Goal: Task Accomplishment & Management: Complete application form

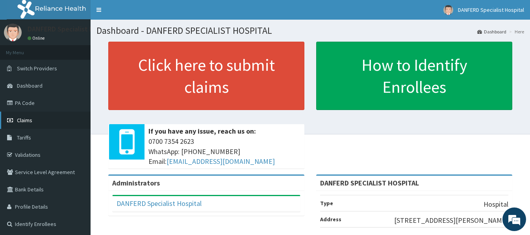
click at [29, 121] on span "Claims" at bounding box center [24, 120] width 15 height 7
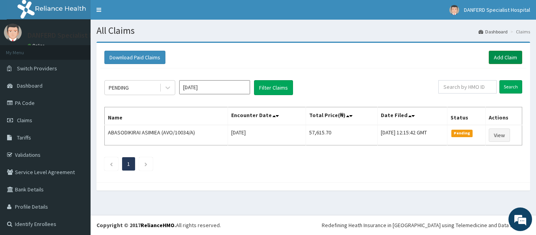
click at [500, 56] on link "Add Claim" at bounding box center [504, 57] width 33 height 13
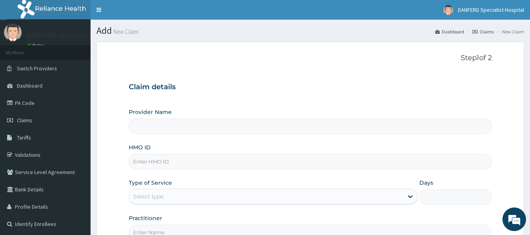
type input "DANFERD SPECIALIST HOSPITAL"
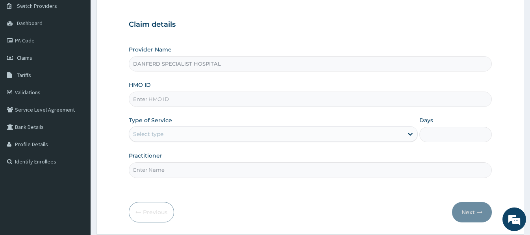
scroll to position [79, 0]
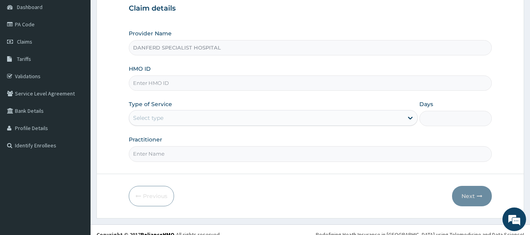
click at [174, 84] on input "HMO ID" at bounding box center [310, 83] width 362 height 15
paste input "AVO/10034/A"
type input "AVO/10034/A"
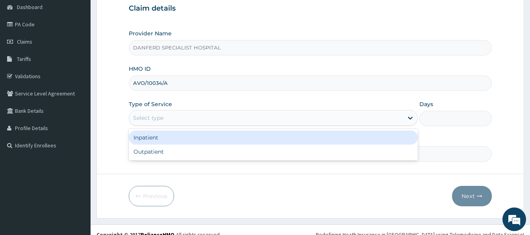
click at [160, 120] on div "Select type" at bounding box center [148, 118] width 30 height 8
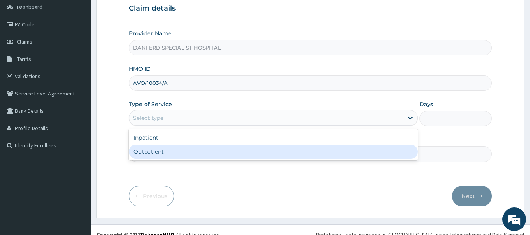
click at [145, 151] on div "Outpatient" at bounding box center [273, 152] width 289 height 14
type input "1"
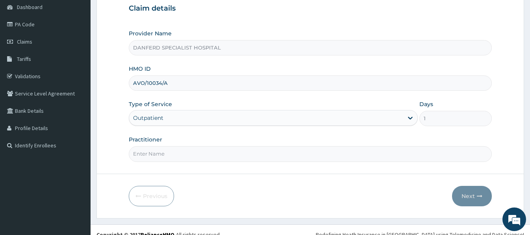
click at [155, 151] on input "Practitioner" at bounding box center [310, 153] width 362 height 15
type input "DR. THEOPHILUS"
click at [470, 198] on button "Next" at bounding box center [472, 196] width 40 height 20
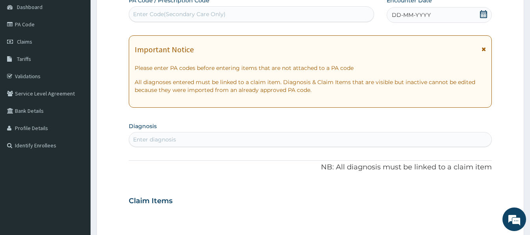
click at [249, 13] on div "Enter Code(Secondary Care Only)" at bounding box center [251, 14] width 244 height 13
paste input "PA/68A8D2"
type input "PA/68A8D2"
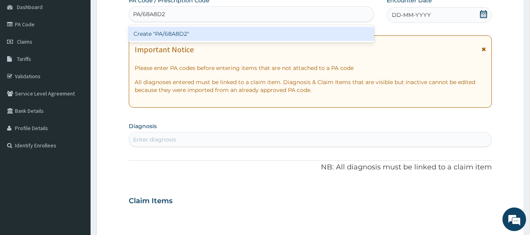
click at [220, 34] on div "Create "PA/68A8D2"" at bounding box center [251, 34] width 245 height 14
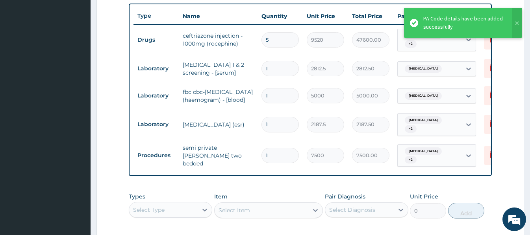
scroll to position [285, 0]
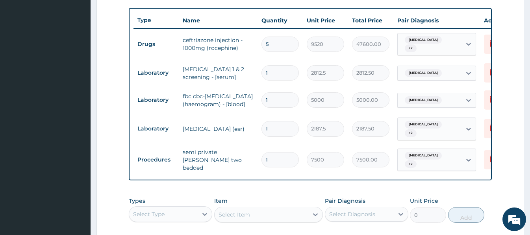
type input "0.00"
type input "2"
type input "15000.00"
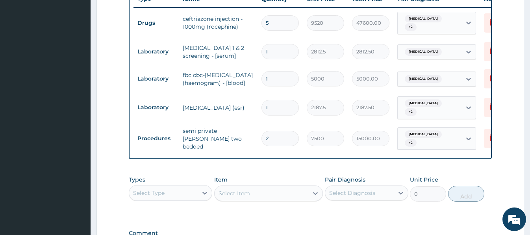
scroll to position [364, 0]
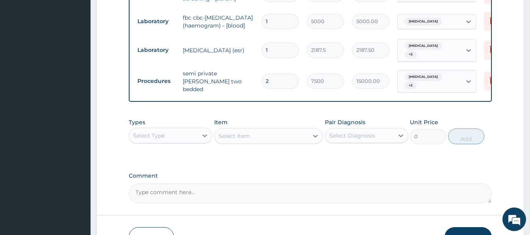
type input "2"
click at [183, 133] on div "Select Type" at bounding box center [163, 135] width 68 height 13
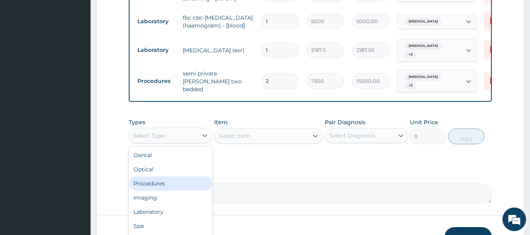
scroll to position [27, 0]
drag, startPoint x: 158, startPoint y: 188, endPoint x: 174, endPoint y: 175, distance: 20.5
click at [157, 188] on div "Laboratory" at bounding box center [170, 185] width 83 height 14
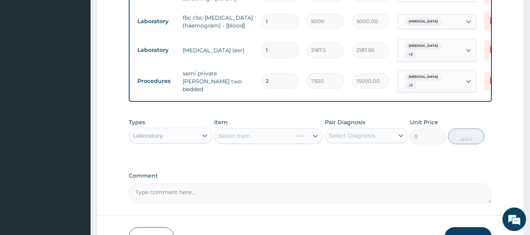
click at [224, 137] on div "Select Item" at bounding box center [268, 136] width 109 height 16
click at [218, 139] on div "Select Item" at bounding box center [268, 136] width 109 height 16
click at [221, 132] on div "Select Item" at bounding box center [261, 136] width 94 height 13
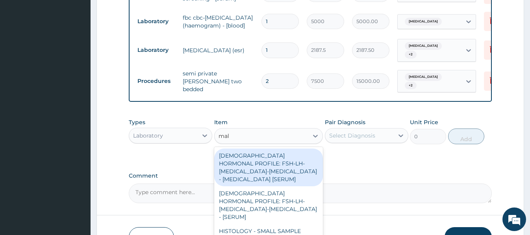
type input "mala"
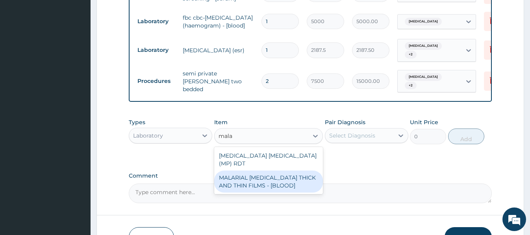
click at [300, 176] on div "MALARIAL PARASITE THICK AND THIN FILMS - [BLOOD]" at bounding box center [268, 182] width 109 height 22
type input "2187.5"
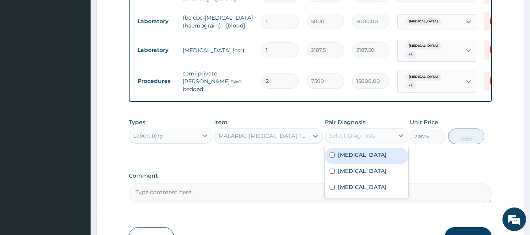
click at [381, 139] on div "Select Diagnosis" at bounding box center [359, 135] width 68 height 13
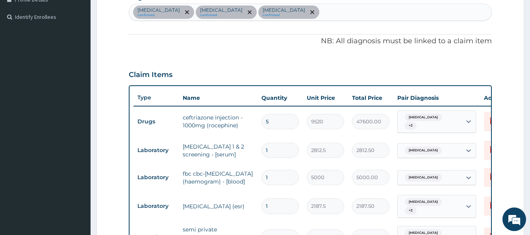
scroll to position [167, 0]
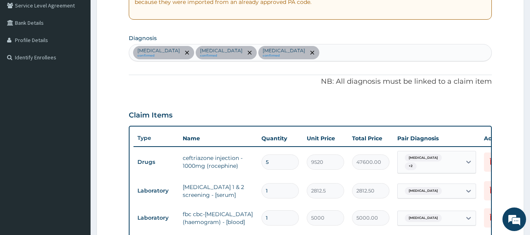
click at [331, 49] on div "Septic shock confirmed Immunosuppression confirmed Acute gingivitis confirmed" at bounding box center [310, 52] width 362 height 17
type input "m"
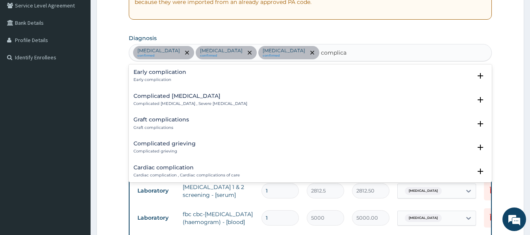
type input "complicat"
click at [179, 96] on h4 "Complicated malaria" at bounding box center [190, 96] width 114 height 6
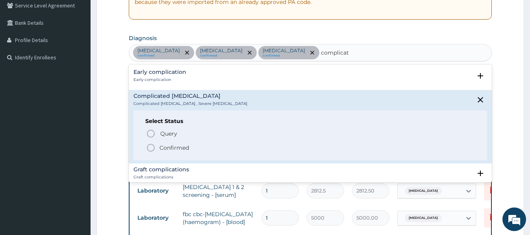
click at [172, 151] on p "Confirmed" at bounding box center [174, 148] width 30 height 8
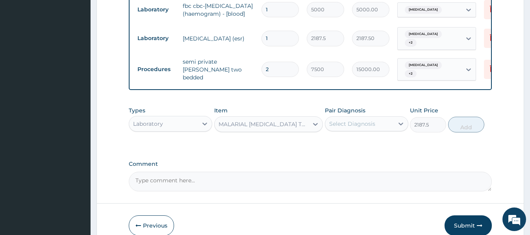
scroll to position [403, 0]
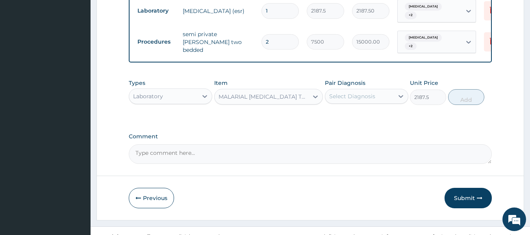
drag, startPoint x: 347, startPoint y: 100, endPoint x: 347, endPoint y: 106, distance: 6.7
click at [348, 100] on div "Select Diagnosis" at bounding box center [352, 96] width 46 height 8
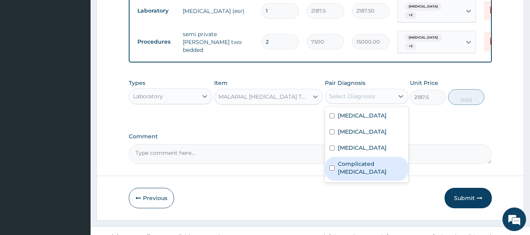
drag, startPoint x: 362, startPoint y: 168, endPoint x: 383, endPoint y: 151, distance: 27.1
click at [363, 167] on label "Complicated malaria" at bounding box center [371, 168] width 66 height 16
checkbox input "true"
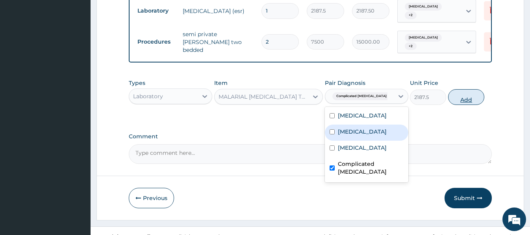
click at [471, 96] on button "Add" at bounding box center [466, 97] width 36 height 16
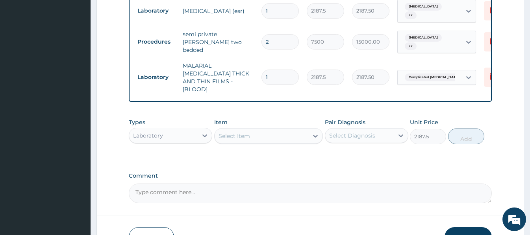
type input "0"
click at [186, 132] on div "Laboratory" at bounding box center [163, 135] width 68 height 13
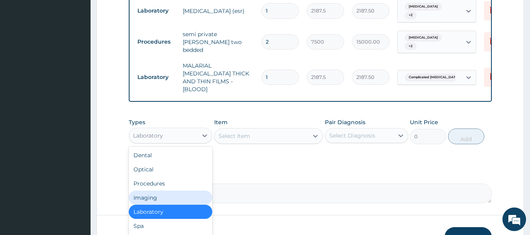
scroll to position [27, 0]
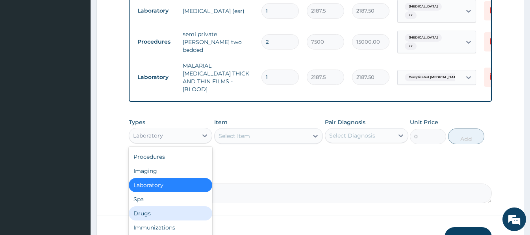
click at [151, 207] on div "Drugs" at bounding box center [170, 214] width 83 height 14
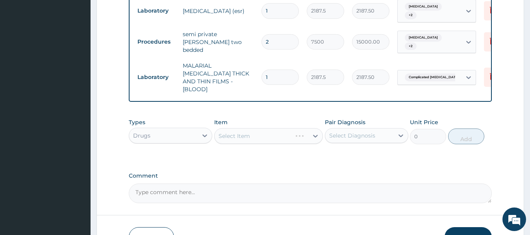
click at [218, 130] on div "Select Item" at bounding box center [268, 136] width 109 height 16
click at [221, 129] on div "Select Item" at bounding box center [268, 136] width 109 height 16
click at [219, 130] on div "Select Item" at bounding box center [252, 136] width 77 height 13
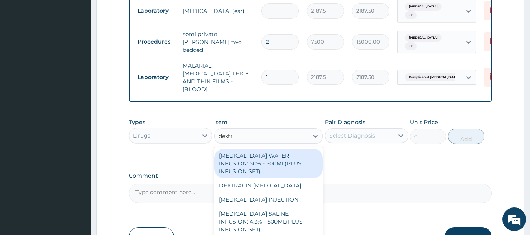
type input "dextro"
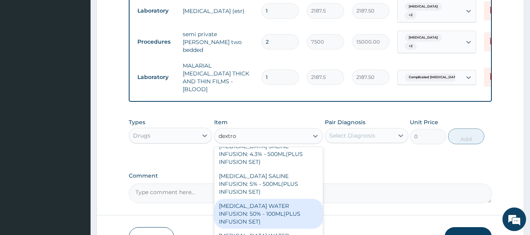
scroll to position [49, 0]
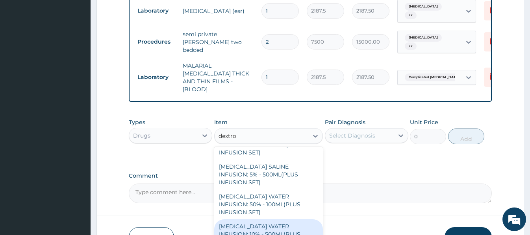
click at [280, 220] on div "DEXTROSE WATER INFUSION: 10% - 500ML(PLUS INFUSION SET)" at bounding box center [268, 235] width 109 height 30
type input "1092"
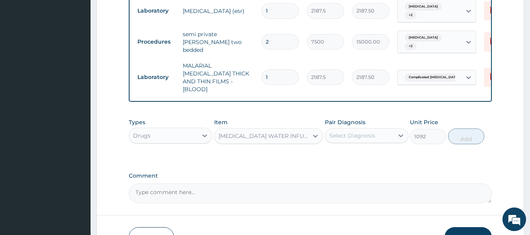
click at [361, 132] on div "Select Diagnosis" at bounding box center [352, 136] width 46 height 8
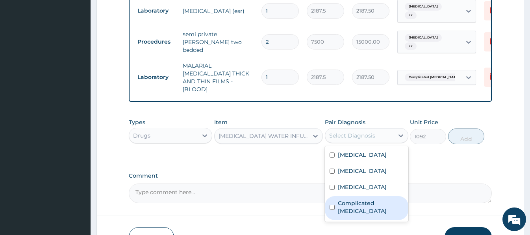
drag, startPoint x: 361, startPoint y: 200, endPoint x: 358, endPoint y: 180, distance: 19.9
click at [361, 200] on label "Complicated malaria" at bounding box center [371, 208] width 66 height 16
checkbox input "true"
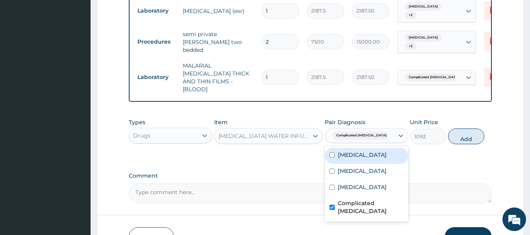
click at [360, 151] on label "Septic shock" at bounding box center [362, 155] width 49 height 8
checkbox input "true"
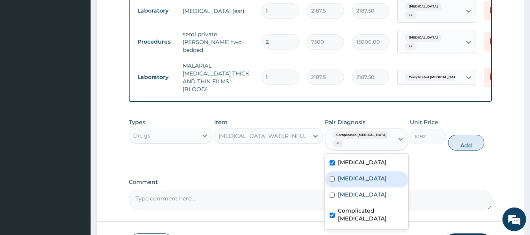
click at [373, 175] on label "Immunosuppression" at bounding box center [362, 179] width 49 height 8
checkbox input "true"
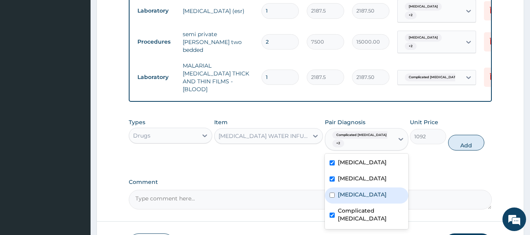
click at [374, 191] on label "Acute gingivitis" at bounding box center [362, 195] width 49 height 8
checkbox input "true"
click at [462, 138] on button "Add" at bounding box center [466, 143] width 36 height 16
type input "0"
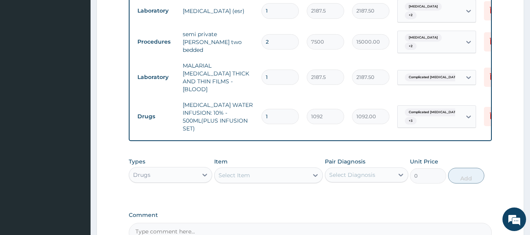
drag, startPoint x: 280, startPoint y: 105, endPoint x: 252, endPoint y: 107, distance: 28.5
click at [252, 107] on tr "Drugs DEXTROSE WATER INFUSION: 10% - 500ML(PLUS INFUSION SET) 1 1092 1092.00 Co…" at bounding box center [326, 116] width 386 height 39
type input "2"
type input "2184.00"
type input "2"
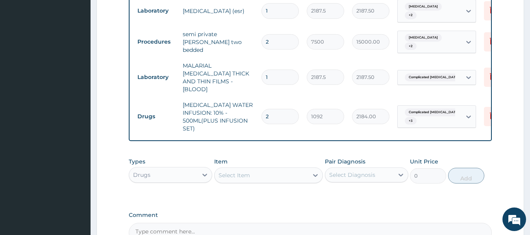
click at [236, 172] on div "Select Item" at bounding box center [233, 176] width 31 height 8
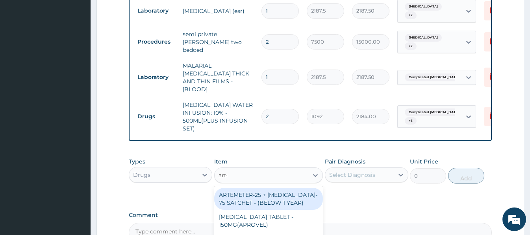
type input "artes"
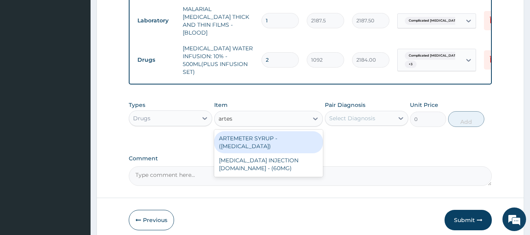
scroll to position [482, 0]
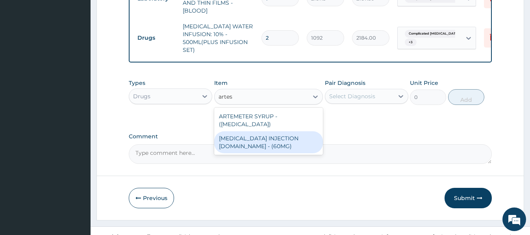
click at [273, 134] on div "ARTESUNATE INJECTION IV.IM - (60MG)" at bounding box center [268, 142] width 109 height 22
type input "1596"
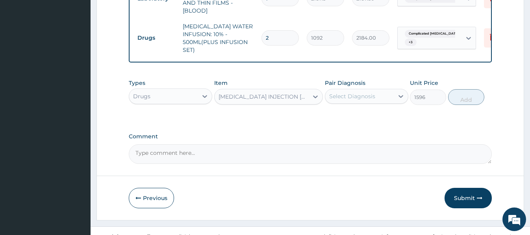
click at [386, 90] on div "Select Diagnosis" at bounding box center [359, 96] width 68 height 13
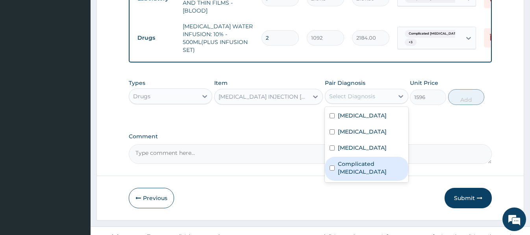
drag, startPoint x: 375, startPoint y: 159, endPoint x: 381, endPoint y: 150, distance: 11.0
click at [375, 160] on label "Complicated malaria" at bounding box center [371, 168] width 66 height 16
checkbox input "true"
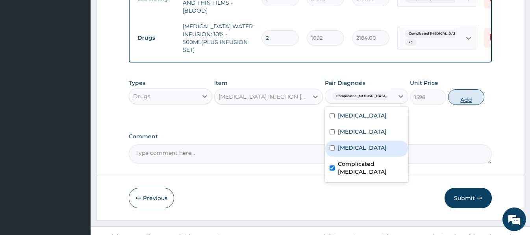
click at [467, 93] on button "Add" at bounding box center [466, 97] width 36 height 16
type input "0"
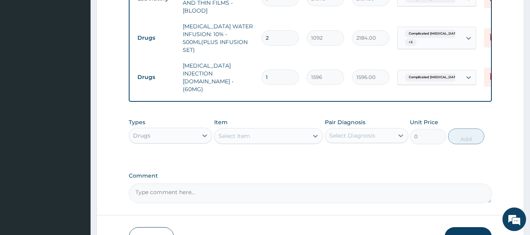
type input "16"
type input "25536.00"
type input "1"
type input "1596.00"
type input "0.00"
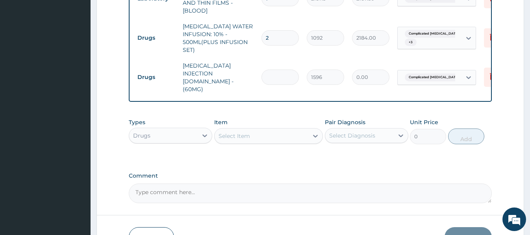
type input "6"
type input "9576.00"
type input "6"
click at [223, 132] on div "Select Item" at bounding box center [233, 136] width 31 height 8
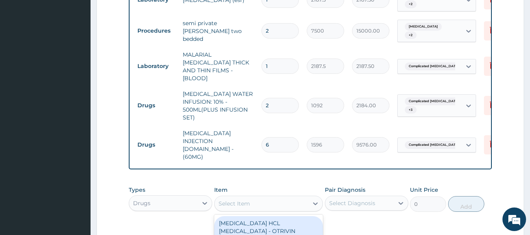
scroll to position [442, 0]
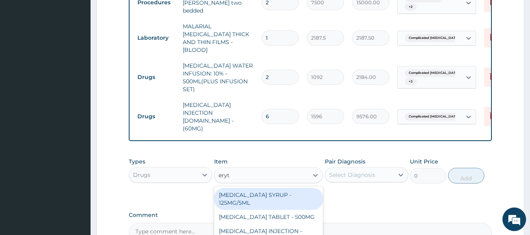
type input "eryth"
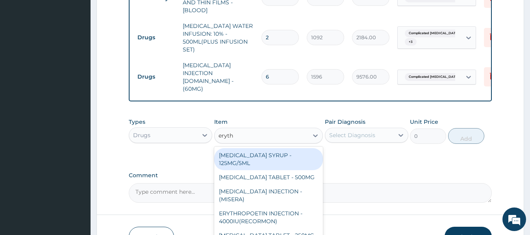
scroll to position [515, 0]
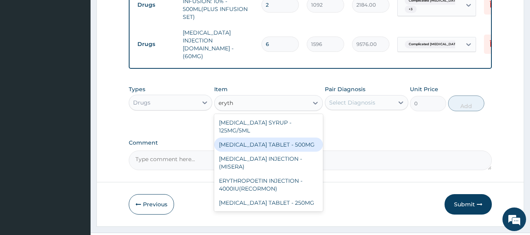
click at [284, 138] on div "ERYTHROMYCIN TABLET - 500MG" at bounding box center [268, 145] width 109 height 14
type input "140"
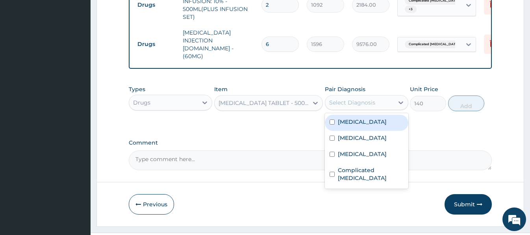
click at [374, 99] on div "Select Diagnosis" at bounding box center [352, 103] width 46 height 8
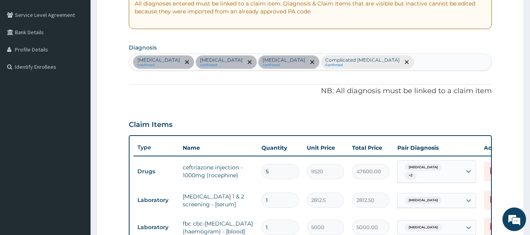
scroll to position [121, 0]
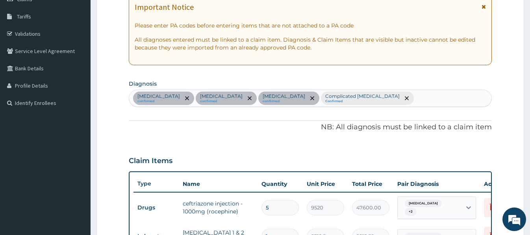
click at [405, 101] on div "Septic shock confirmed Immunosuppression confirmed Acute gingivitis confirmed C…" at bounding box center [310, 98] width 362 height 17
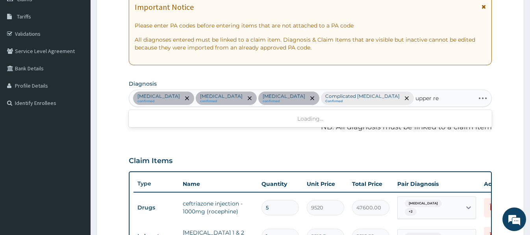
type input "upper res"
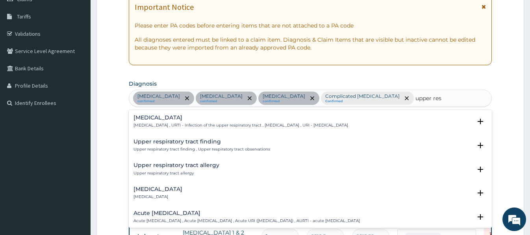
click at [181, 120] on h4 "Upper respiratory infection" at bounding box center [240, 118] width 214 height 6
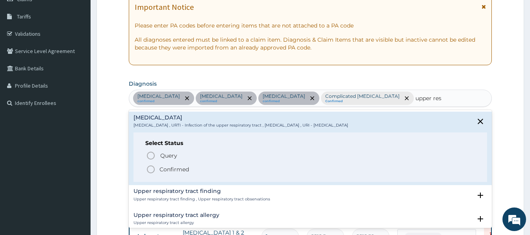
click at [182, 171] on p "Confirmed" at bounding box center [174, 170] width 30 height 8
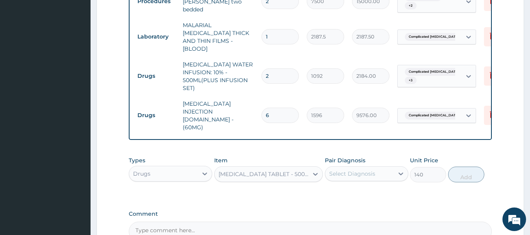
scroll to position [475, 0]
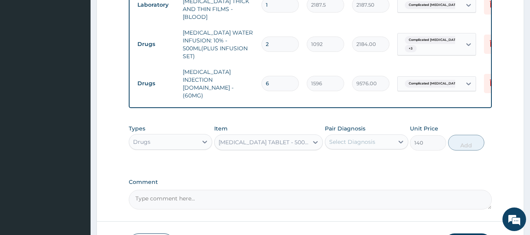
click at [356, 138] on div "Select Diagnosis" at bounding box center [352, 142] width 46 height 8
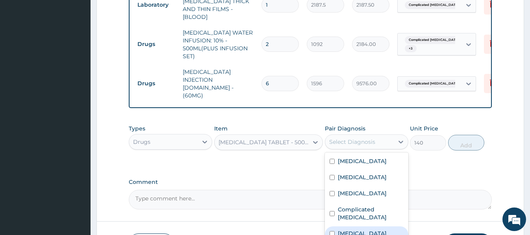
drag, startPoint x: 362, startPoint y: 210, endPoint x: 363, endPoint y: 203, distance: 7.6
click at [361, 230] on label "Upper respiratory infection" at bounding box center [362, 234] width 49 height 8
checkbox input "true"
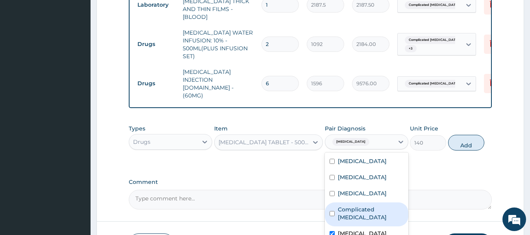
click at [467, 135] on button "Add" at bounding box center [466, 143] width 36 height 16
type input "0"
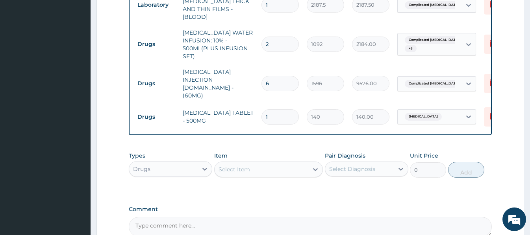
type input "15"
type input "2100.00"
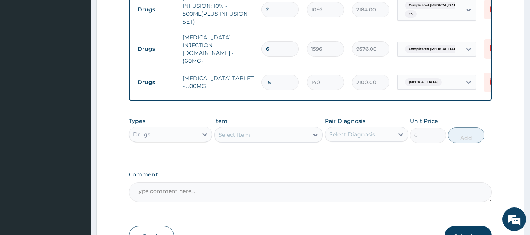
scroll to position [515, 0]
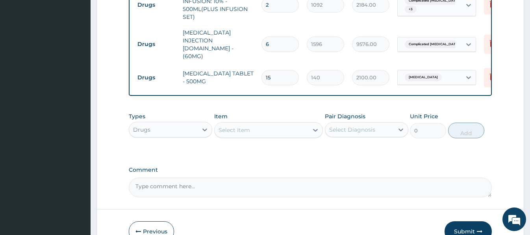
type input "15"
click at [241, 126] on div "Select Item" at bounding box center [233, 130] width 31 height 8
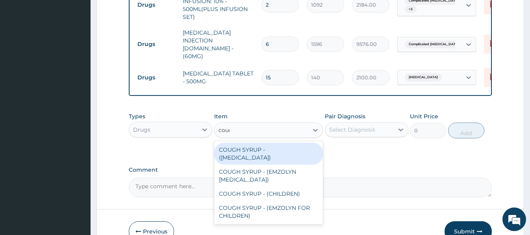
type input "cough"
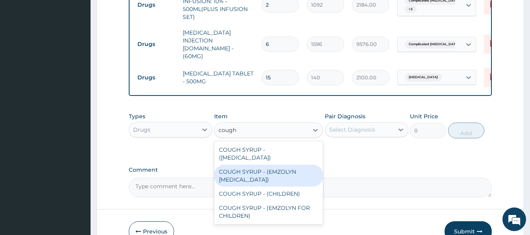
click at [275, 165] on div "COUGH SYRUP - (EMZOLYN EXPECTORANT)" at bounding box center [268, 176] width 109 height 22
type input "1120"
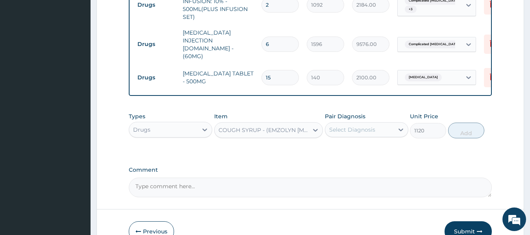
click at [343, 126] on div "Select Diagnosis" at bounding box center [352, 130] width 46 height 8
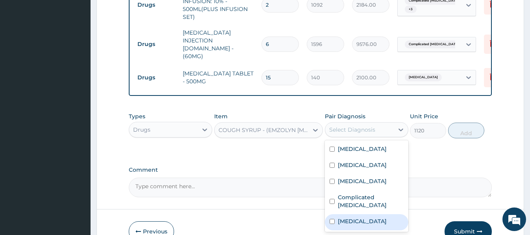
drag, startPoint x: 365, startPoint y: 200, endPoint x: 404, endPoint y: 174, distance: 46.3
click at [365, 218] on label "Upper respiratory infection" at bounding box center [362, 222] width 49 height 8
checkbox input "true"
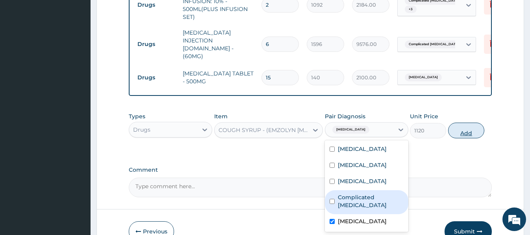
click at [460, 123] on button "Add" at bounding box center [466, 131] width 36 height 16
type input "0"
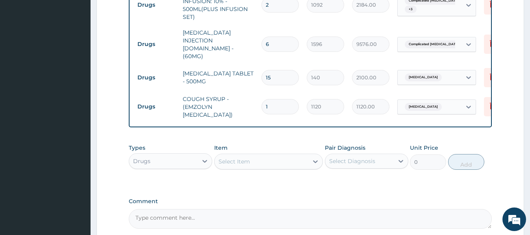
click at [227, 158] on div "Select Item" at bounding box center [233, 162] width 31 height 8
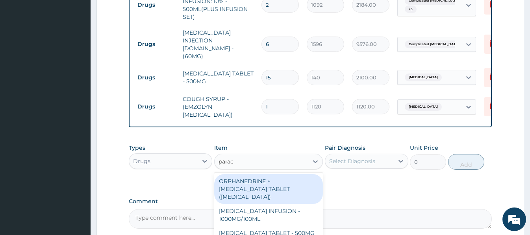
type input "parace"
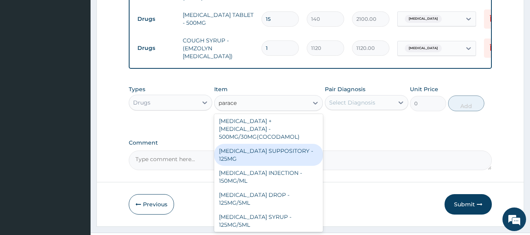
scroll to position [79, 0]
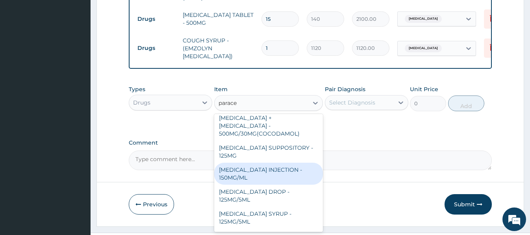
click at [264, 163] on div "PARACETAMOL INJECTION - 150MG/ML" at bounding box center [268, 174] width 109 height 22
type input "560"
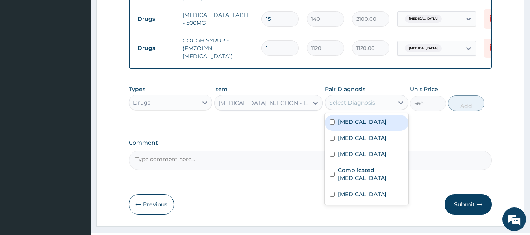
click at [350, 99] on div "Select Diagnosis" at bounding box center [352, 103] width 46 height 8
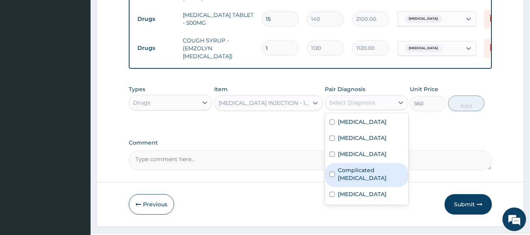
click at [368, 166] on label "Complicated malaria" at bounding box center [371, 174] width 66 height 16
checkbox input "true"
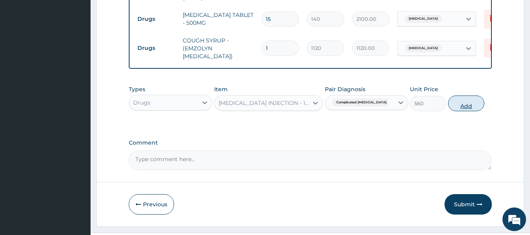
click at [462, 96] on button "Add" at bounding box center [466, 104] width 36 height 16
type input "0"
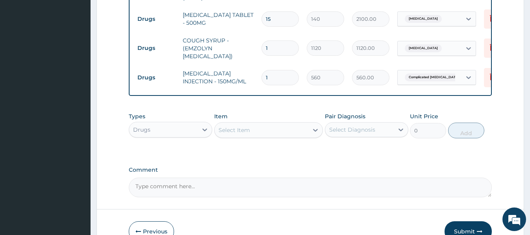
type input "3"
type input "1680.00"
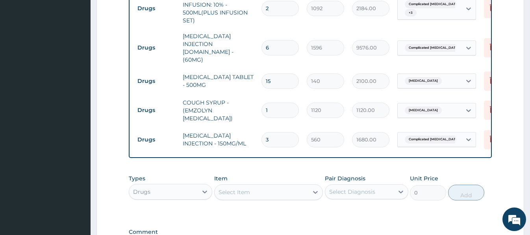
scroll to position [455, 0]
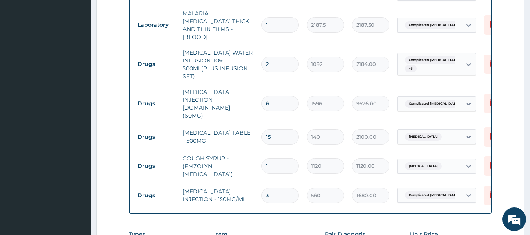
drag, startPoint x: 272, startPoint y: 173, endPoint x: 254, endPoint y: 175, distance: 17.8
click at [254, 182] on tr "Drugs PARACETAMOL INJECTION - 150MG/ML 3 560 1680.00 Complicated malaria Delete" at bounding box center [326, 195] width 386 height 27
type input "4"
type input "2240.00"
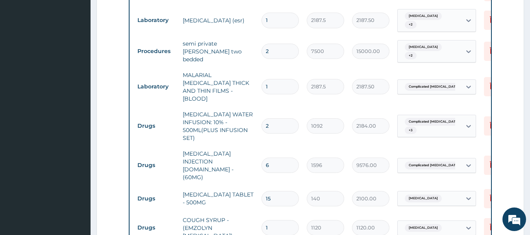
scroll to position [337, 0]
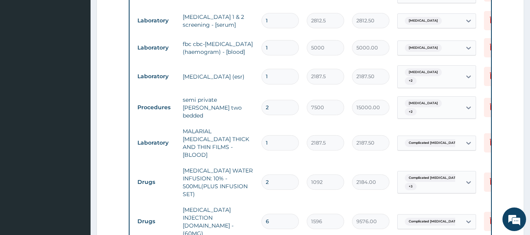
type input "4"
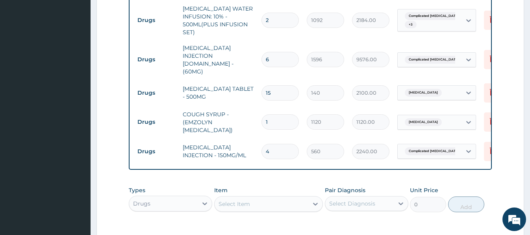
scroll to position [534, 0]
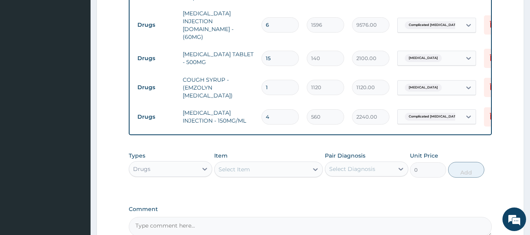
click at [188, 163] on div "Drugs" at bounding box center [163, 169] width 68 height 13
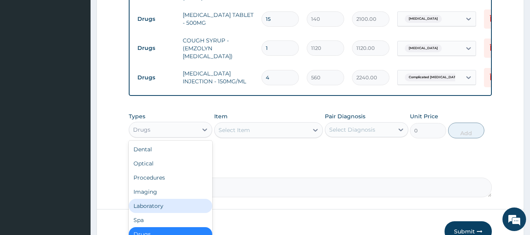
scroll to position [27, 0]
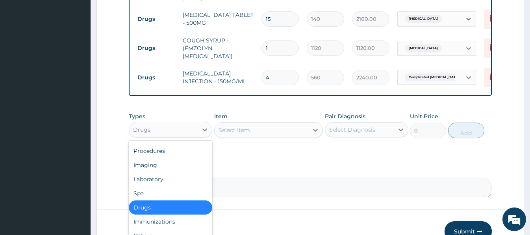
drag, startPoint x: 147, startPoint y: 190, endPoint x: 170, endPoint y: 171, distance: 30.2
click at [147, 201] on div "Drugs" at bounding box center [170, 208] width 83 height 14
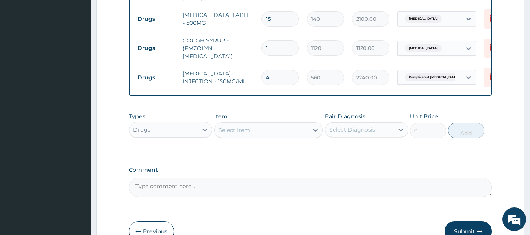
click at [222, 126] on div "Select Item" at bounding box center [233, 130] width 31 height 8
type input "can"
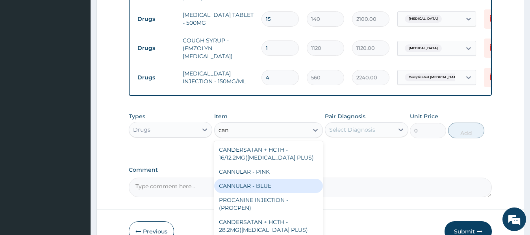
click at [269, 179] on div "CANNULAR - BLUE" at bounding box center [268, 186] width 109 height 14
type input "140"
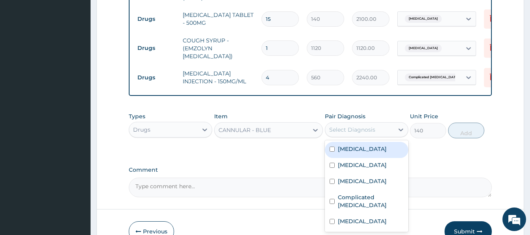
click at [374, 126] on div "Select Diagnosis" at bounding box center [352, 130] width 46 height 8
drag, startPoint x: 356, startPoint y: 132, endPoint x: 359, endPoint y: 143, distance: 11.1
click at [355, 145] on label "Septic shock" at bounding box center [362, 149] width 49 height 8
checkbox input "true"
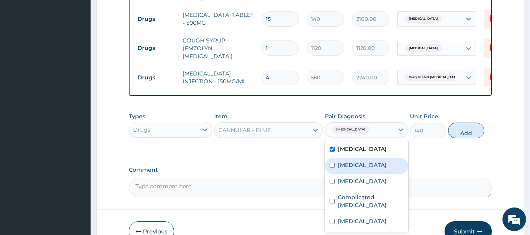
drag, startPoint x: 360, startPoint y: 147, endPoint x: 359, endPoint y: 157, distance: 10.3
click at [360, 161] on label "Immunosuppression" at bounding box center [362, 165] width 49 height 8
checkbox input "true"
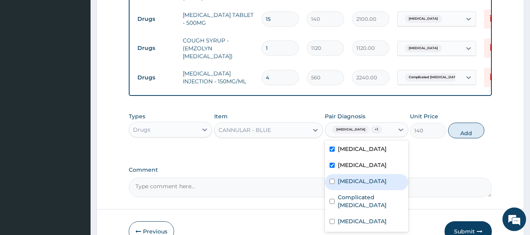
click at [358, 177] on label "Acute gingivitis" at bounding box center [362, 181] width 49 height 8
checkbox input "true"
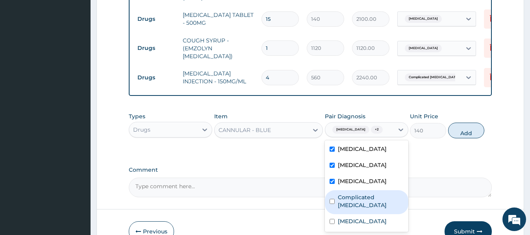
click at [362, 194] on label "Complicated malaria" at bounding box center [371, 202] width 66 height 16
checkbox input "true"
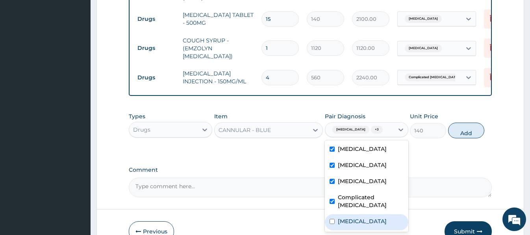
drag, startPoint x: 365, startPoint y: 200, endPoint x: 377, endPoint y: 172, distance: 30.0
click at [365, 218] on label "Upper respiratory infection" at bounding box center [362, 222] width 49 height 8
checkbox input "true"
click at [466, 123] on button "Add" at bounding box center [466, 131] width 36 height 16
type input "0"
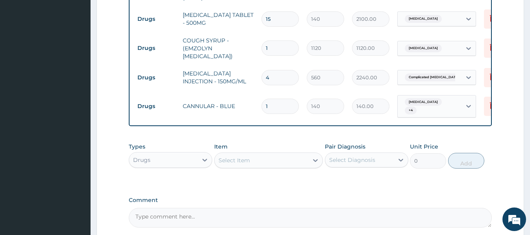
click at [229, 157] on div "Select Item" at bounding box center [233, 161] width 31 height 8
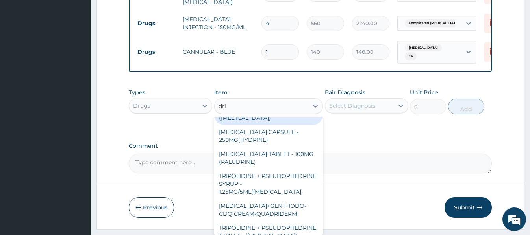
scroll to position [63, 0]
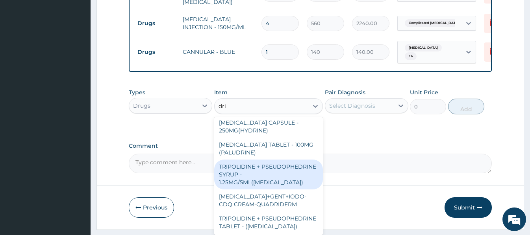
type input "dri"
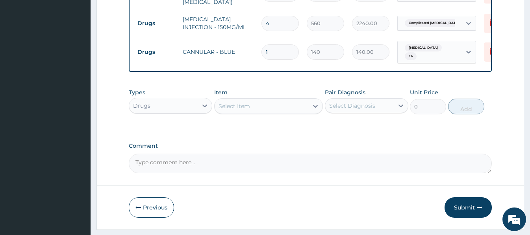
click at [157, 109] on div "Types Drugs Item Select Item Pair Diagnosis Select Diagnosis Unit Price 0 Add" at bounding box center [310, 108] width 362 height 46
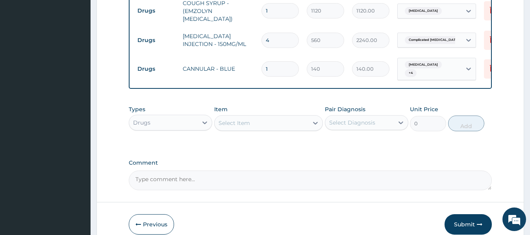
scroll to position [628, 0]
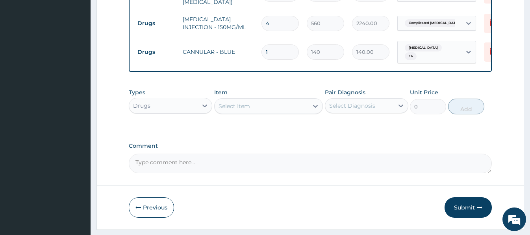
click at [464, 198] on button "Submit" at bounding box center [467, 208] width 47 height 20
